Goal: Task Accomplishment & Management: Use online tool/utility

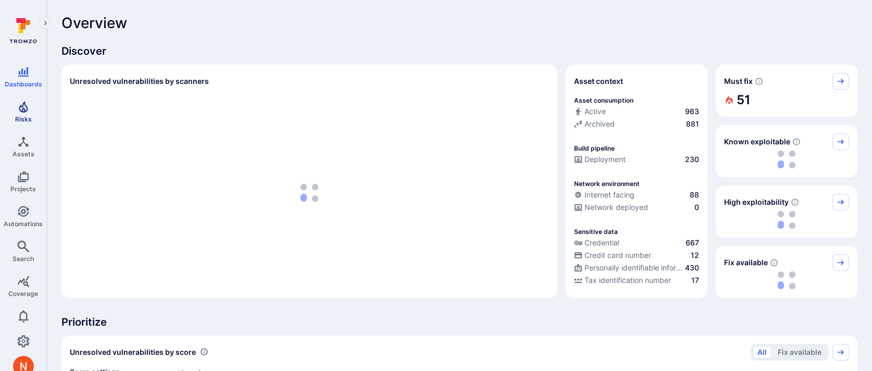
click at [31, 114] on link "Risks" at bounding box center [23, 111] width 46 height 31
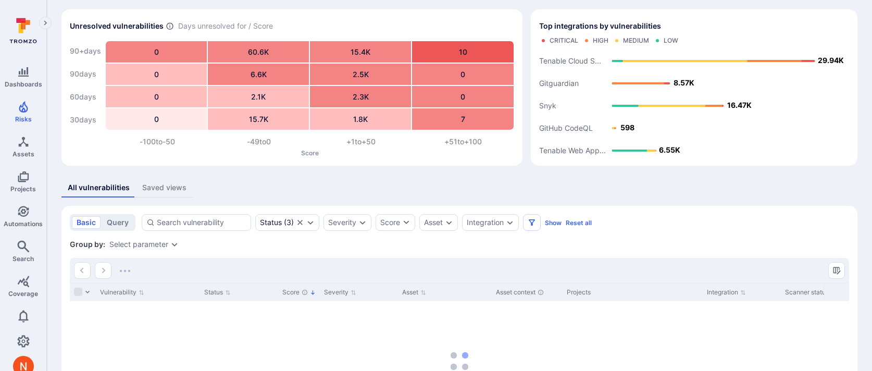
scroll to position [55, 0]
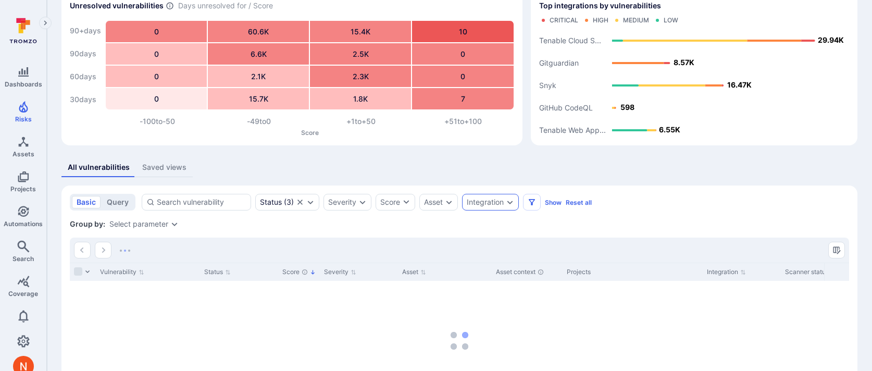
click at [487, 204] on div "Integration" at bounding box center [485, 202] width 37 height 8
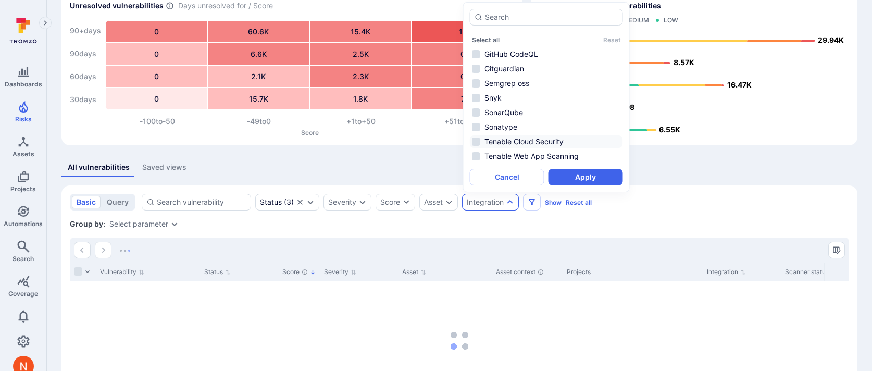
click at [526, 142] on li "Tenable Cloud Security" at bounding box center [546, 141] width 153 height 13
click at [566, 176] on button "Apply" at bounding box center [586, 177] width 74 height 17
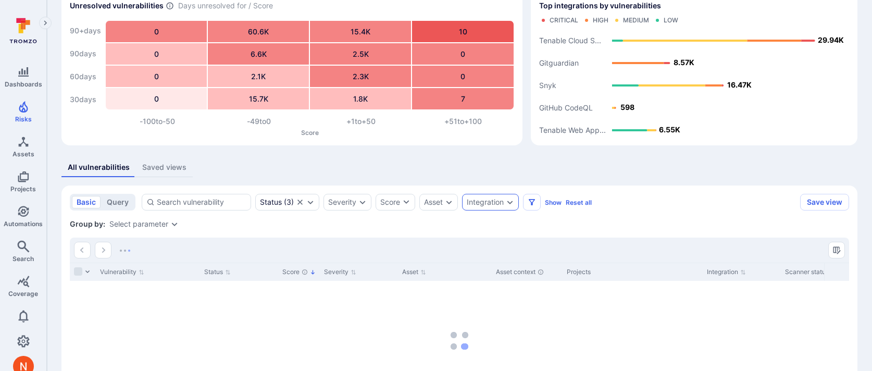
click at [512, 205] on icon "Expand dropdown" at bounding box center [510, 202] width 8 height 8
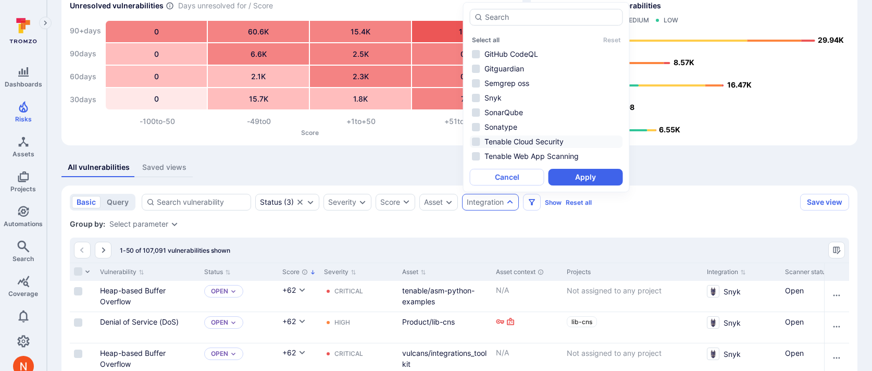
click at [537, 135] on li "Tenable Cloud Security" at bounding box center [546, 141] width 153 height 13
click at [567, 177] on button "Apply" at bounding box center [586, 177] width 74 height 17
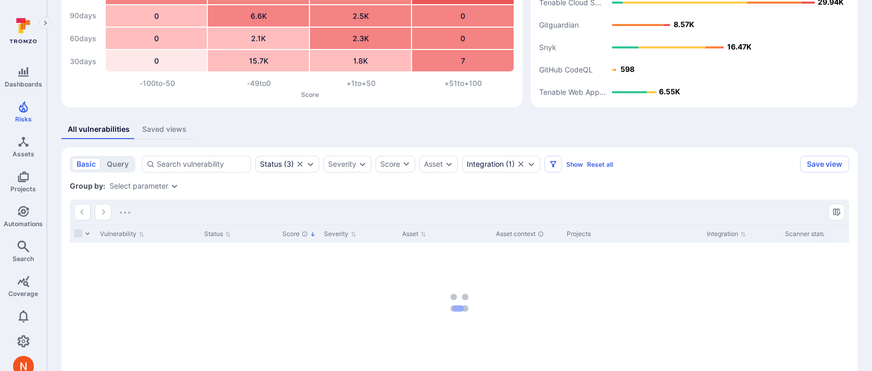
scroll to position [146, 0]
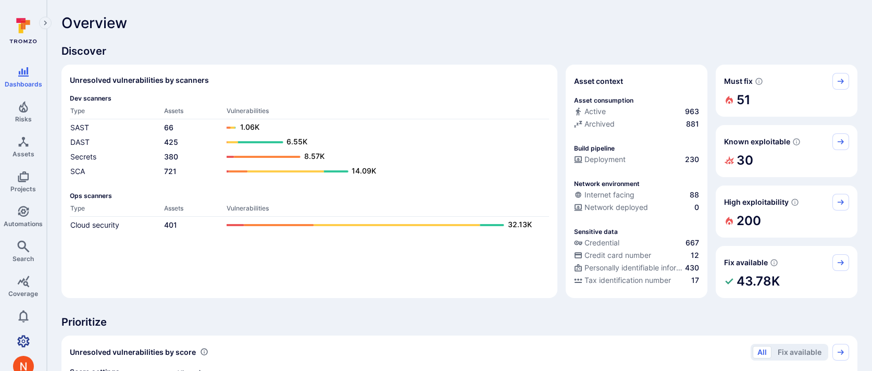
click at [22, 331] on link "Settings" at bounding box center [23, 341] width 46 height 21
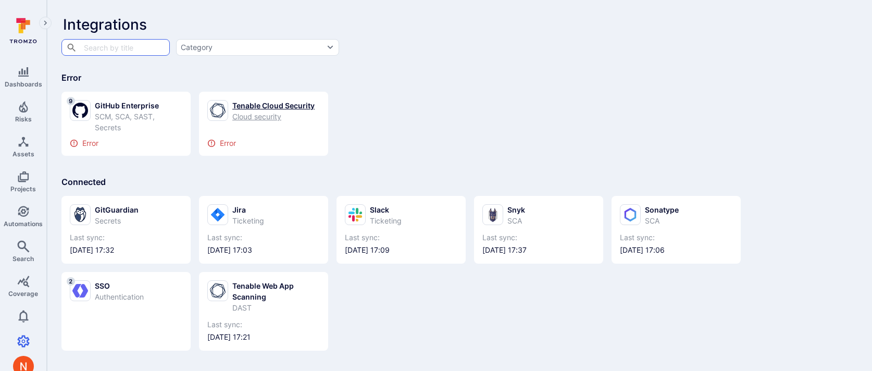
click at [259, 119] on div "Cloud security" at bounding box center [273, 116] width 82 height 11
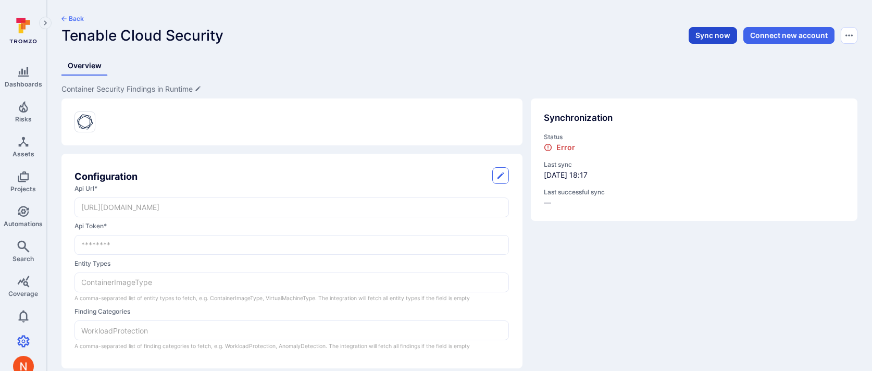
click at [698, 34] on button "Sync now" at bounding box center [713, 35] width 48 height 17
